Goal: Book appointment/travel/reservation

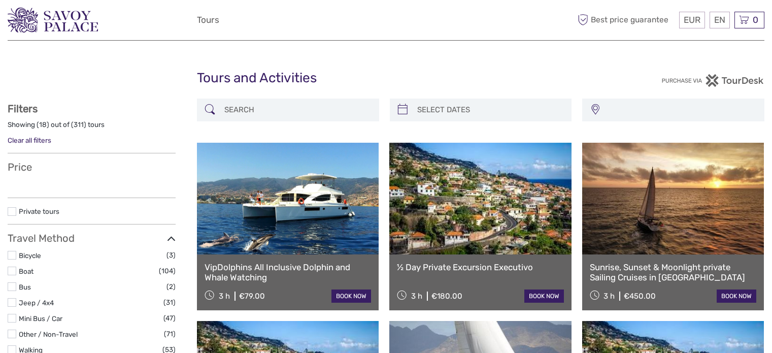
select select
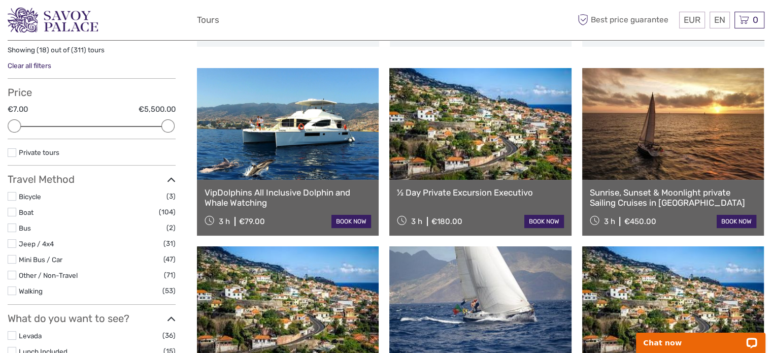
scroll to position [102, 0]
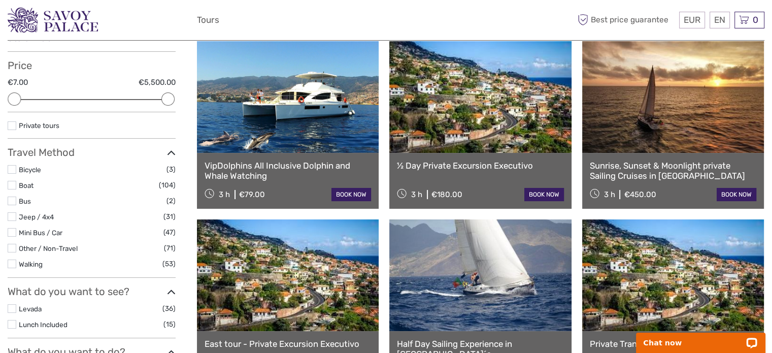
click at [12, 216] on label at bounding box center [12, 216] width 9 height 9
click at [0, 0] on input "checkbox" at bounding box center [0, 0] width 0 height 0
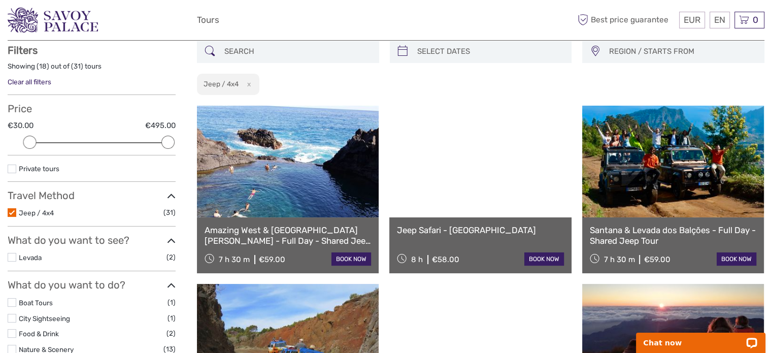
scroll to position [57, 0]
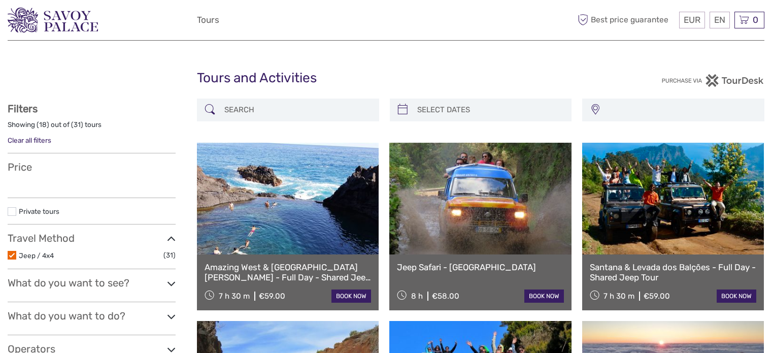
select select
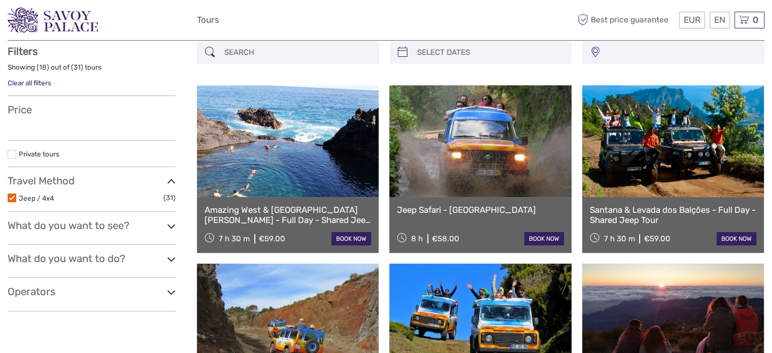
select select
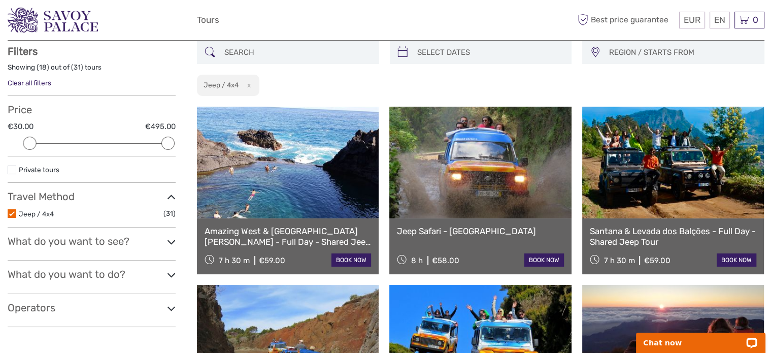
scroll to position [0, 0]
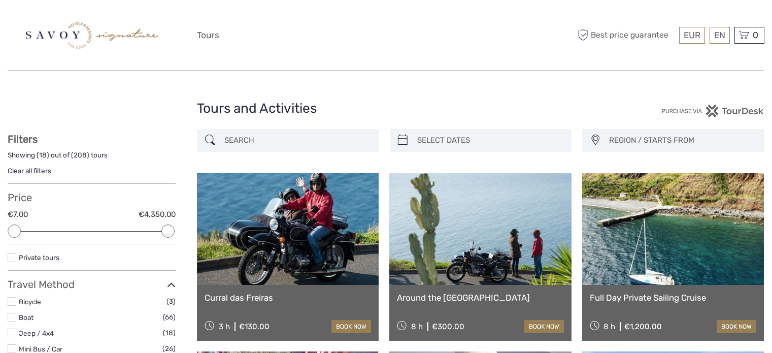
select select
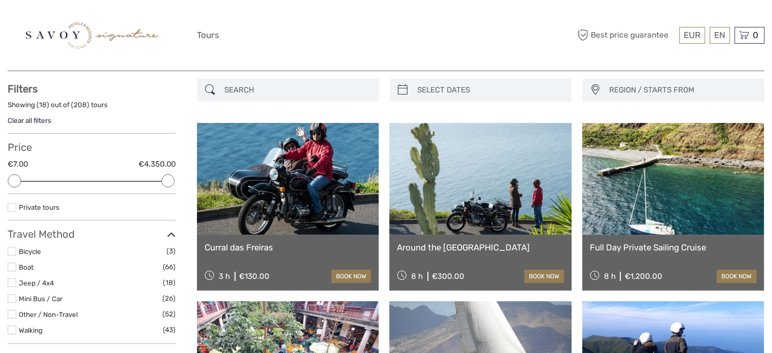
scroll to position [51, 0]
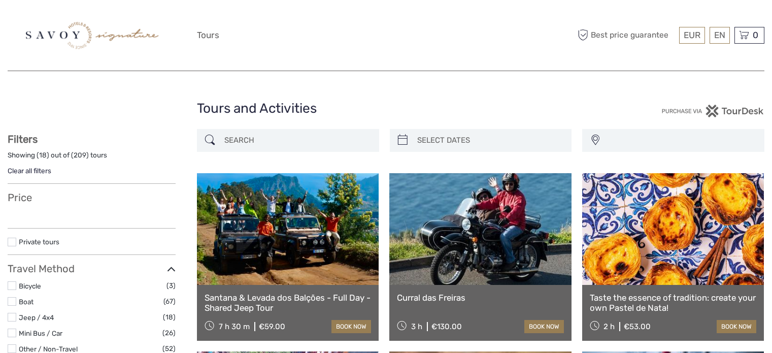
select select
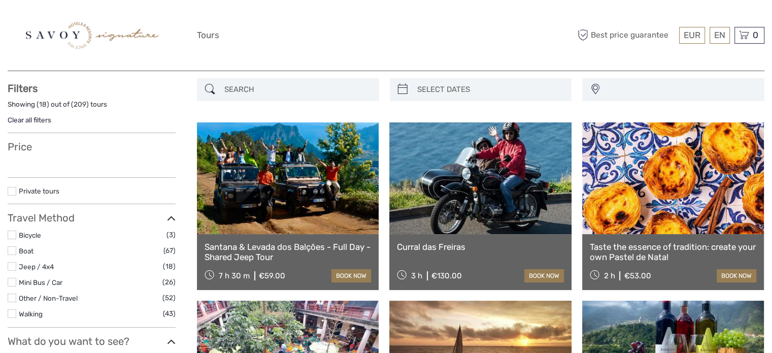
select select
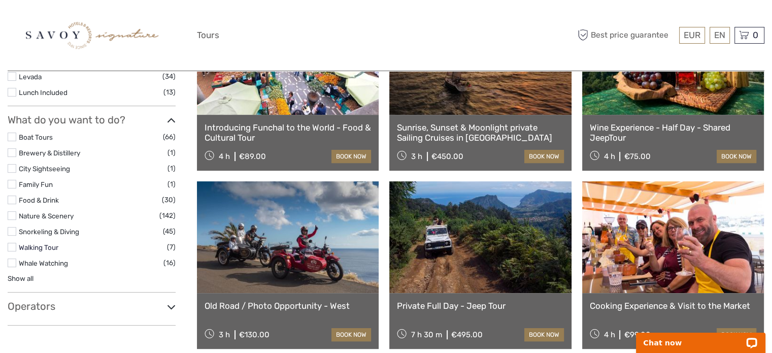
scroll to position [355, 0]
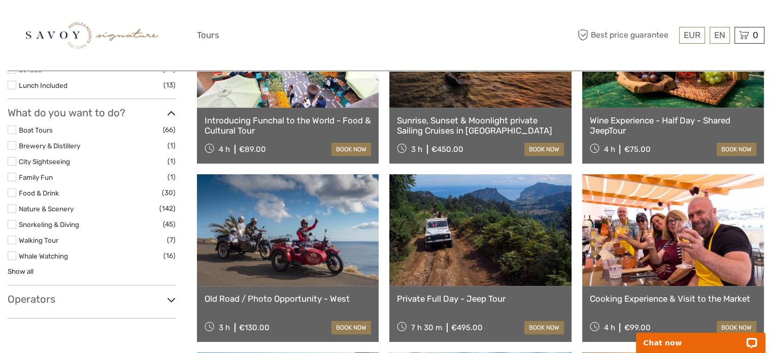
click at [23, 269] on link "Show all" at bounding box center [21, 271] width 26 height 8
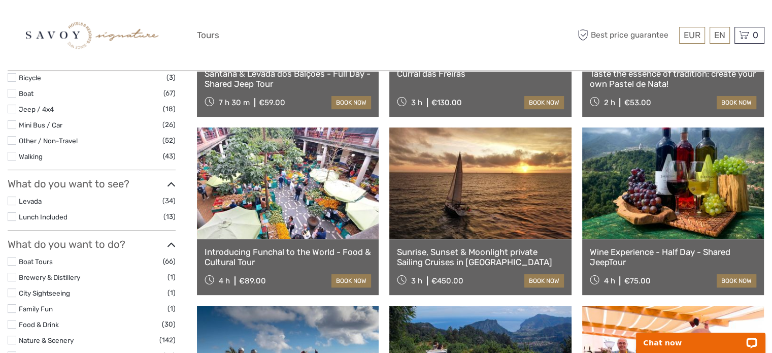
scroll to position [203, 0]
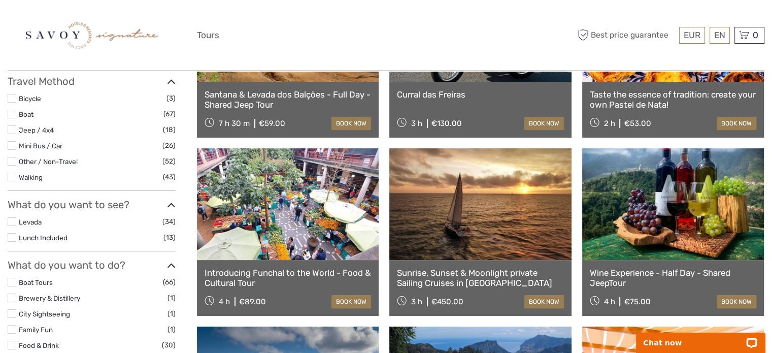
click at [12, 129] on label at bounding box center [12, 129] width 9 height 9
click at [0, 0] on input "checkbox" at bounding box center [0, 0] width 0 height 0
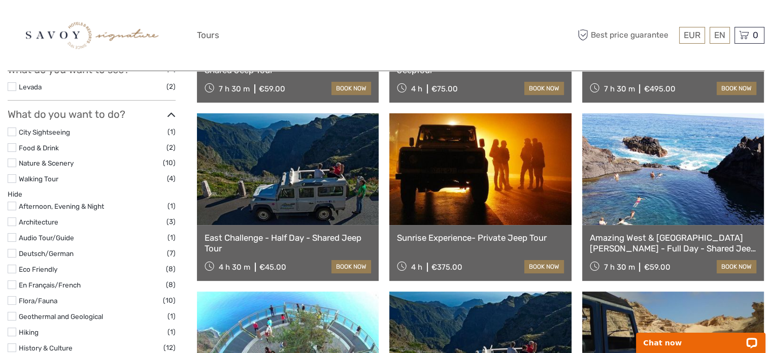
scroll to position [260, 0]
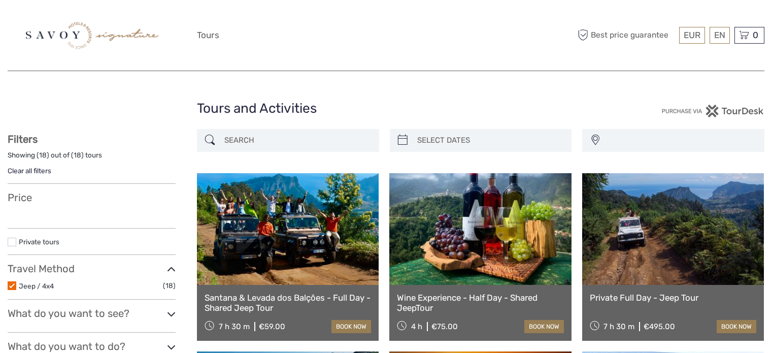
select select
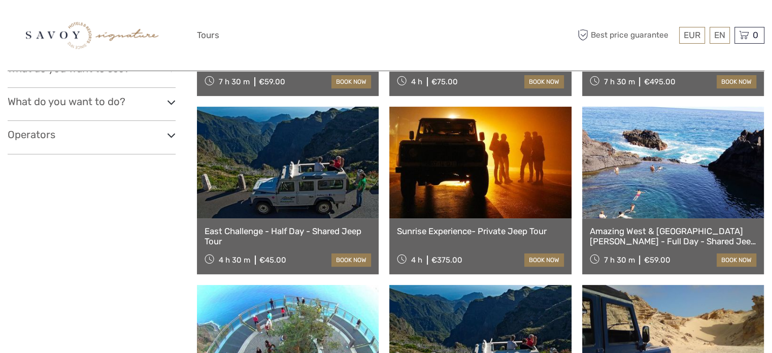
select select
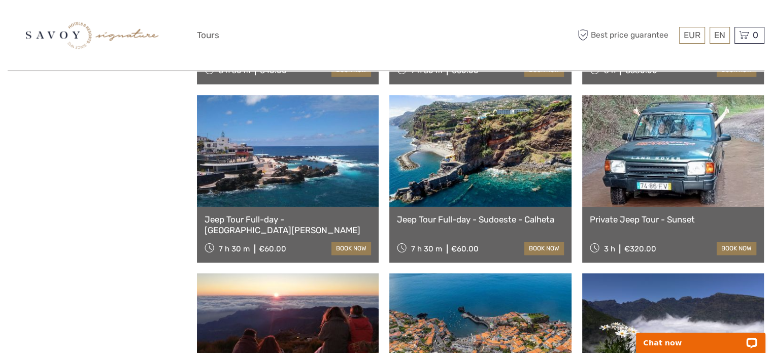
scroll to position [761, 0]
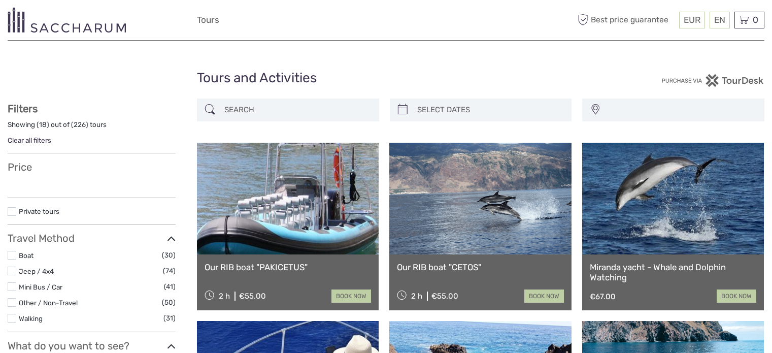
select select
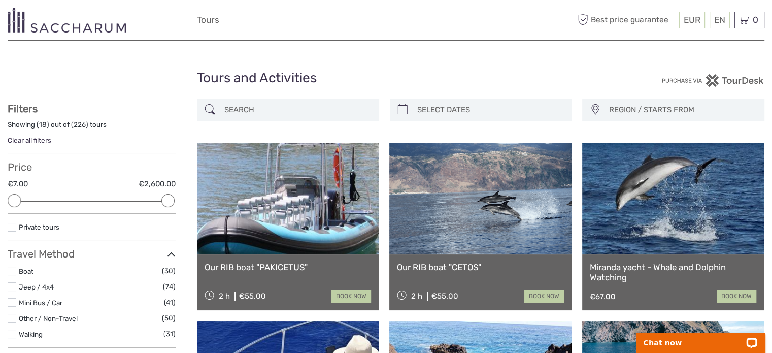
click at [13, 285] on label at bounding box center [12, 286] width 9 height 9
click at [0, 0] on input "checkbox" at bounding box center [0, 0] width 0 height 0
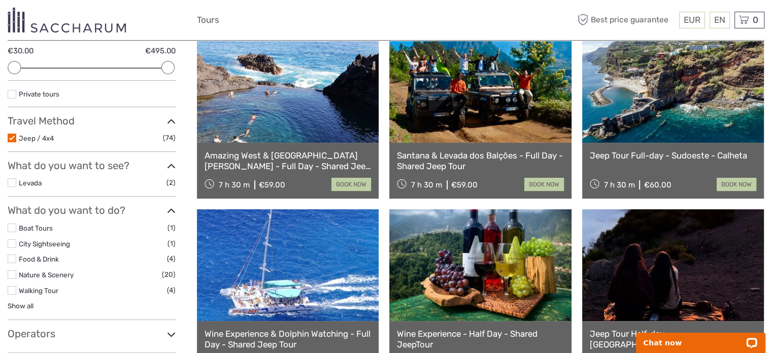
scroll to position [159, 0]
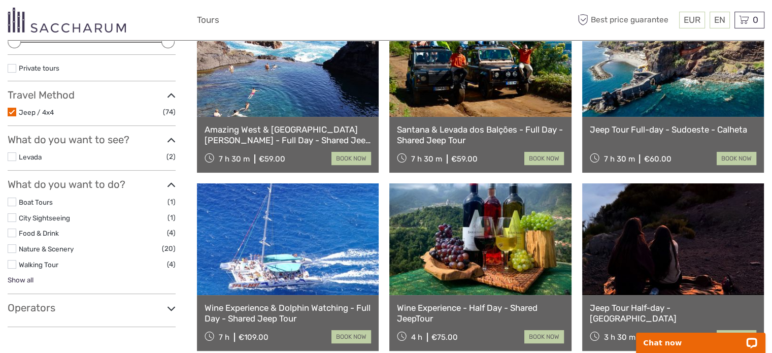
click at [20, 278] on link "Show all" at bounding box center [21, 280] width 26 height 8
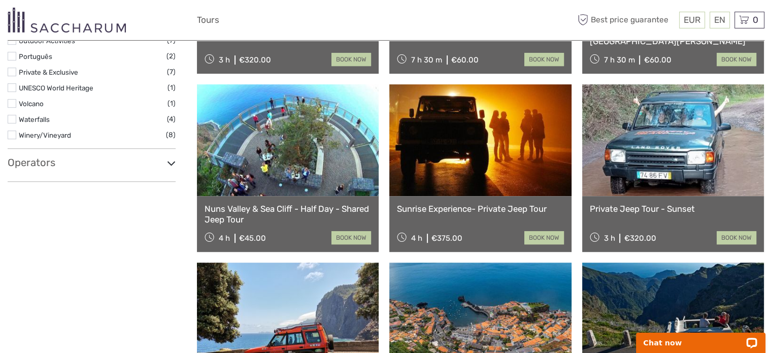
scroll to position [616, 0]
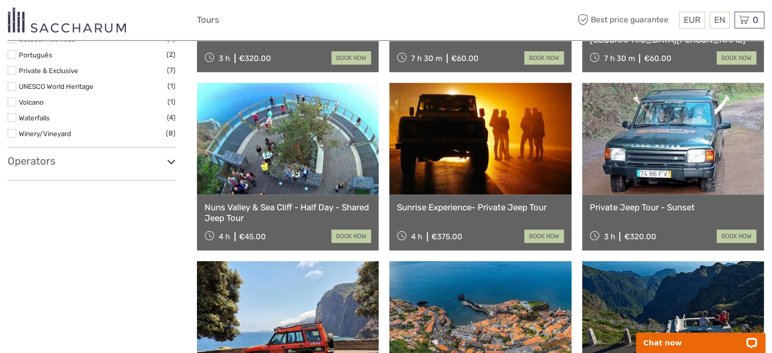
click at [45, 160] on h3 "Operators" at bounding box center [92, 161] width 168 height 12
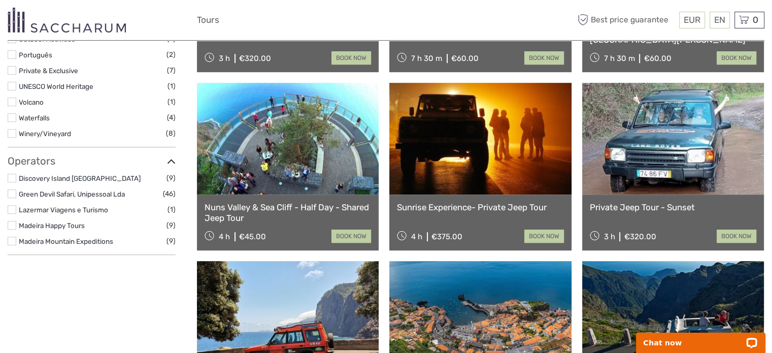
click at [12, 193] on label at bounding box center [12, 193] width 9 height 9
click at [0, 0] on input "checkbox" at bounding box center [0, 0] width 0 height 0
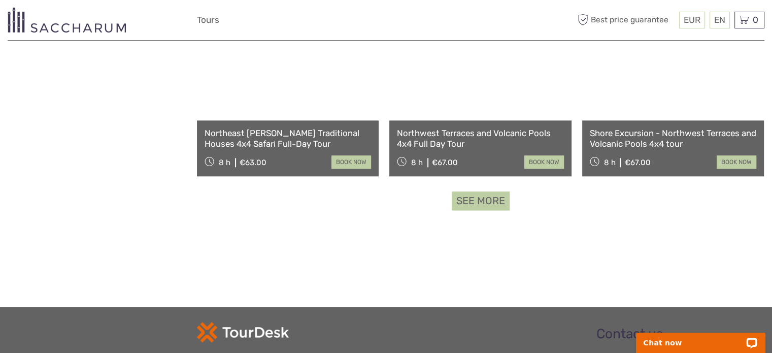
scroll to position [1072, 0]
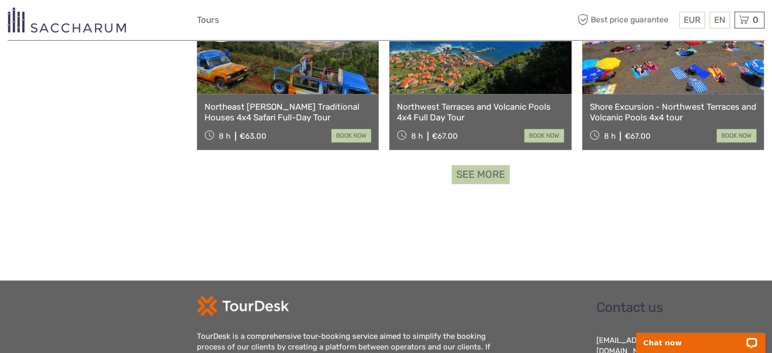
click at [463, 179] on link "See more" at bounding box center [481, 174] width 58 height 19
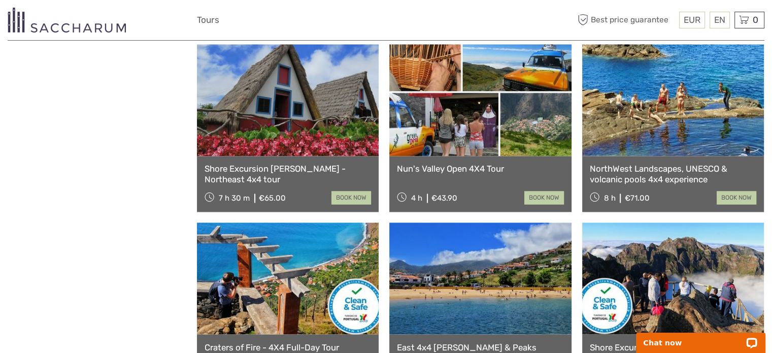
scroll to position [1675, 0]
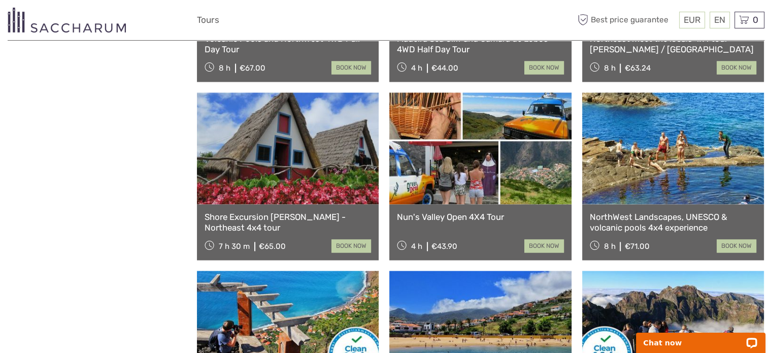
click at [443, 15] on div "EUR EUR $ £ EN English Español Deutsch Tours More Best price guarantee" at bounding box center [386, 20] width 379 height 25
click at [524, 10] on div "EUR EUR $ £ EN English Español Deutsch Tours More Best price guarantee" at bounding box center [386, 20] width 379 height 25
click at [521, 20] on div "EUR EUR $ £ EN English Español Deutsch Tours More Best price guarantee" at bounding box center [386, 20] width 379 height 25
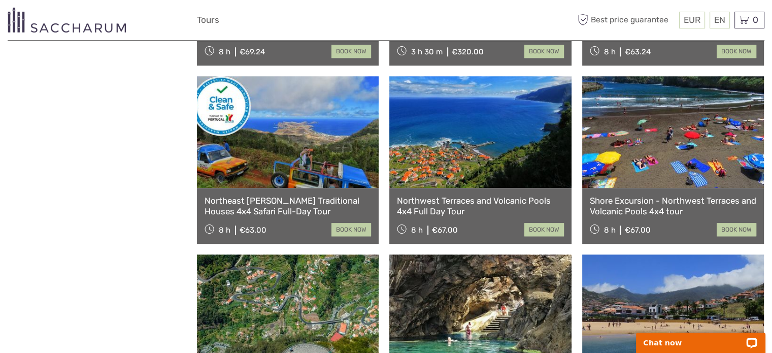
scroll to position [964, 0]
